Goal: Task Accomplishment & Management: Manage account settings

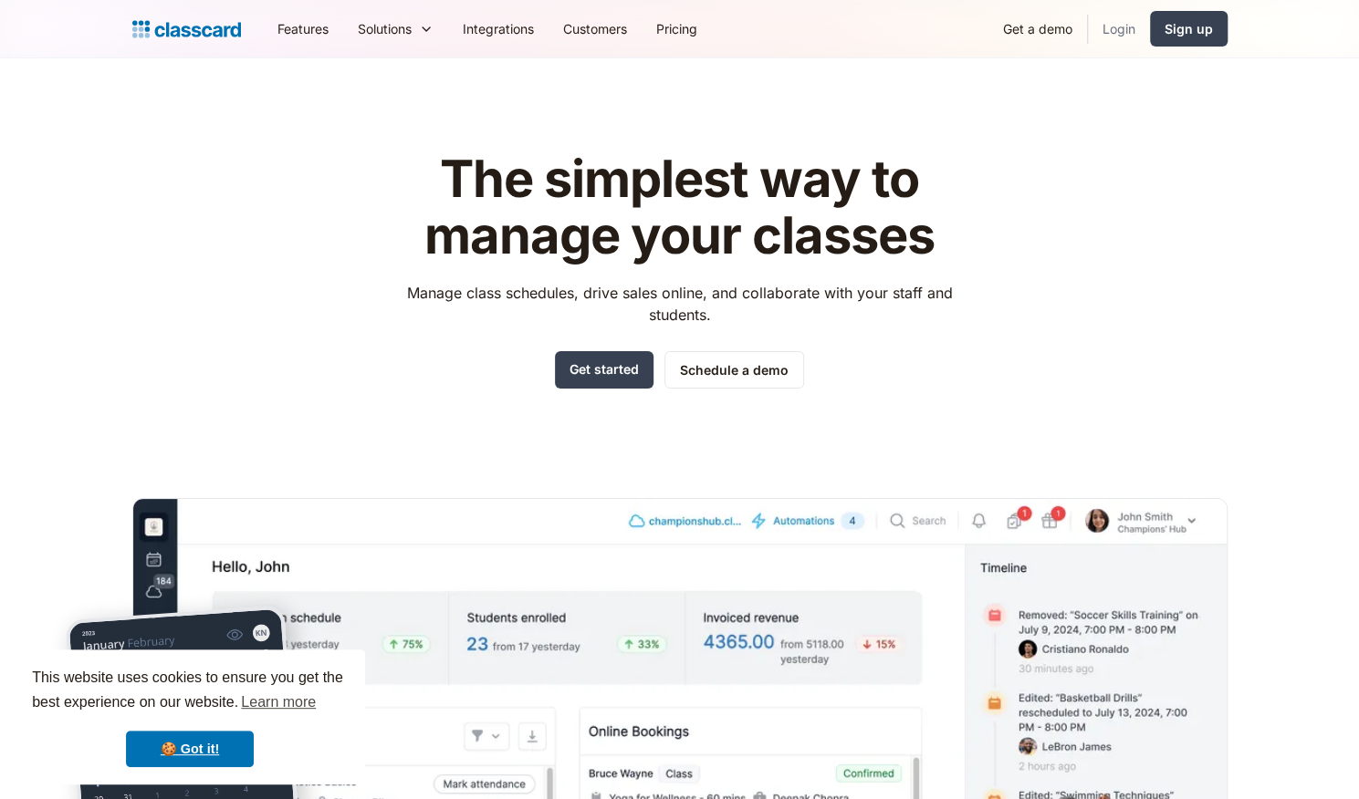
click at [1121, 32] on link "Login" at bounding box center [1119, 28] width 62 height 41
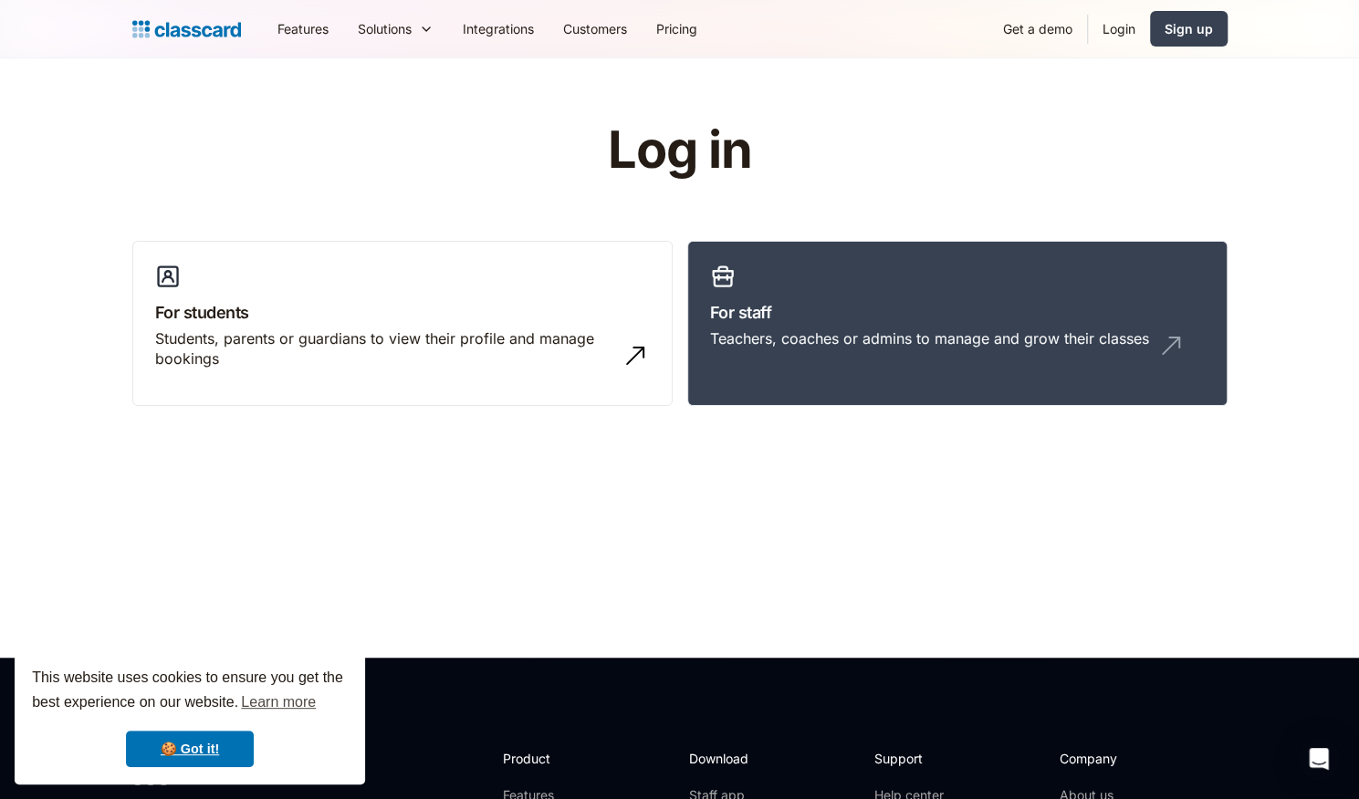
click at [1142, 30] on link "Login" at bounding box center [1119, 28] width 62 height 41
click at [1107, 25] on link "Login" at bounding box center [1119, 28] width 62 height 41
click at [1194, 31] on div "Sign up" at bounding box center [1188, 28] width 48 height 19
click at [1113, 25] on link "Login" at bounding box center [1119, 28] width 62 height 41
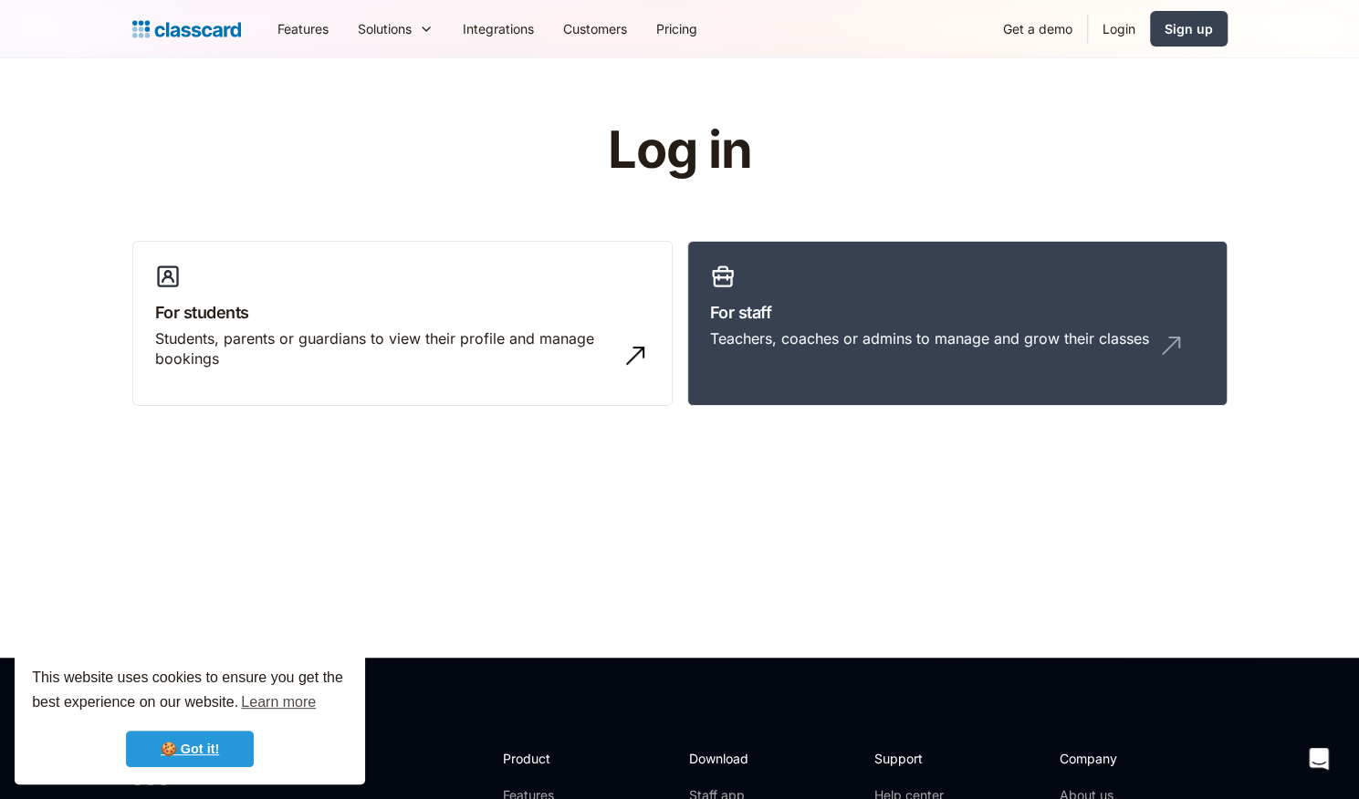
click at [212, 742] on link "🍪 Got it!" at bounding box center [190, 749] width 128 height 37
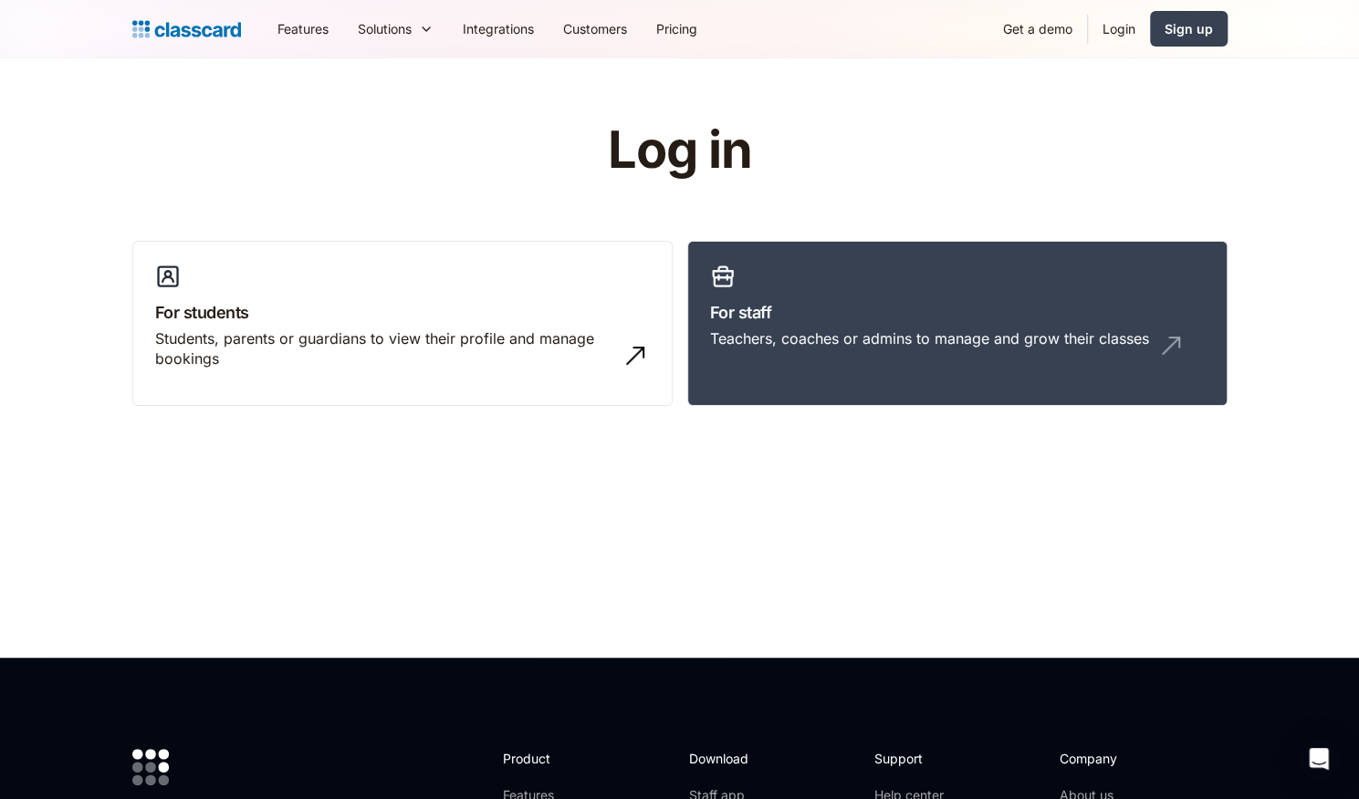
click at [1115, 32] on link "Login" at bounding box center [1119, 28] width 62 height 41
click at [1059, 329] on div "Teachers, coaches or admins to manage and grow their classes" at bounding box center [929, 339] width 439 height 20
